Goal: Task Accomplishment & Management: Manage account settings

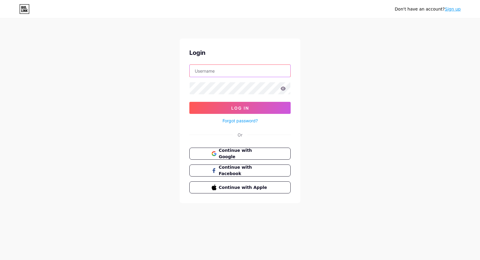
drag, startPoint x: 0, startPoint y: 0, endPoint x: 245, endPoint y: 71, distance: 254.6
click at [245, 71] on input "text" at bounding box center [239, 71] width 101 height 12
click at [343, 83] on div "Don't have an account? Sign up Login Log In Forgot password? Or Continue with G…" at bounding box center [240, 111] width 480 height 222
click at [265, 157] on button "Continue with Google" at bounding box center [239, 154] width 103 height 12
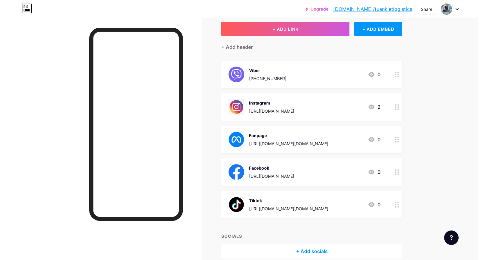
scroll to position [63, 0]
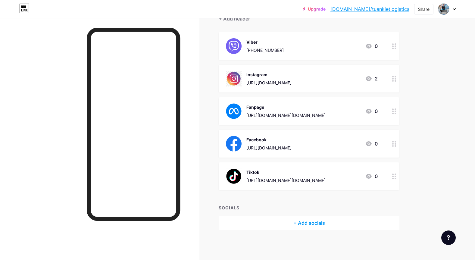
click at [396, 145] on circle at bounding box center [396, 146] width 2 height 2
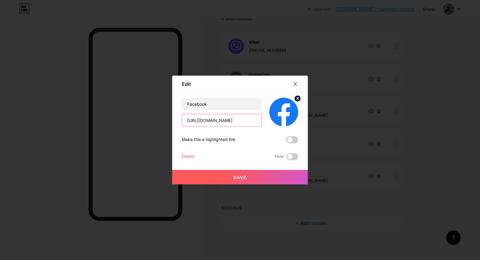
click at [252, 115] on input "https://www.facebook.com/100012146593556" at bounding box center [222, 120] width 80 height 12
paste input "NgTuanKiet6688"
type input "https://www.facebook.com/NgTuanKiet6688"
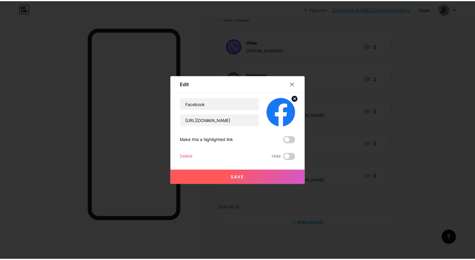
scroll to position [0, 0]
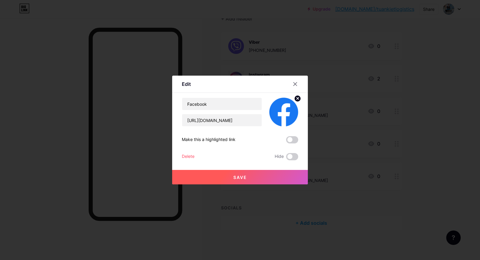
click at [248, 176] on button "Save" at bounding box center [240, 177] width 136 height 14
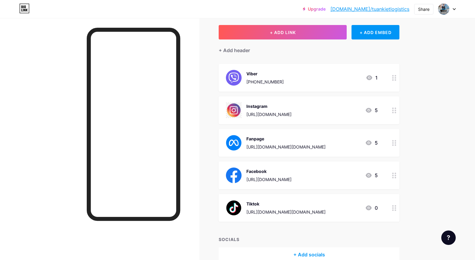
scroll to position [60, 0]
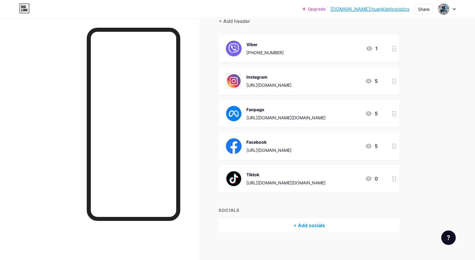
click at [292, 152] on div "https://www.facebook.com/NgTuanKiet6688" at bounding box center [268, 150] width 45 height 6
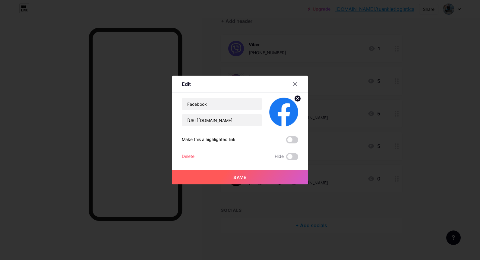
drag, startPoint x: 295, startPoint y: 81, endPoint x: 245, endPoint y: 71, distance: 50.8
click at [294, 81] on div at bounding box center [294, 84] width 11 height 11
